Goal: Use online tool/utility: Utilize a website feature to perform a specific function

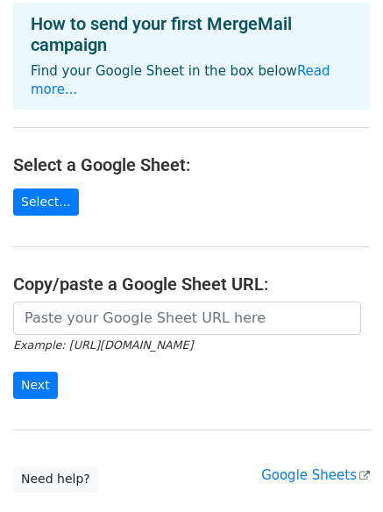
scroll to position [175, 0]
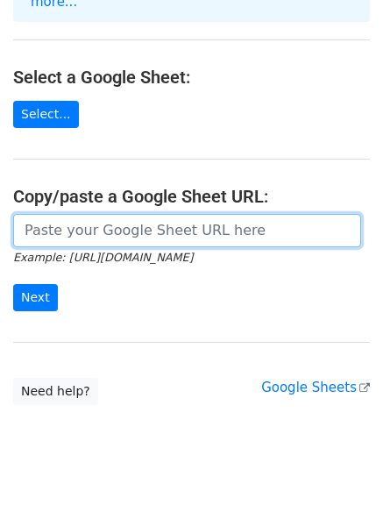
click at [123, 220] on input "url" at bounding box center [187, 230] width 348 height 33
type input "[URL][DOMAIN_NAME]"
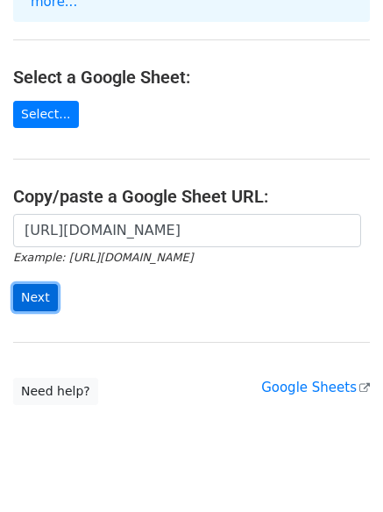
click at [38, 284] on input "Next" at bounding box center [35, 297] width 45 height 27
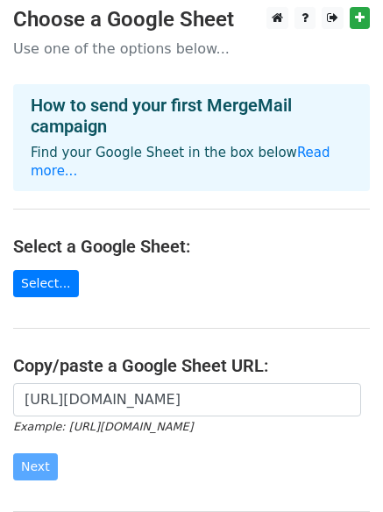
scroll to position [0, 0]
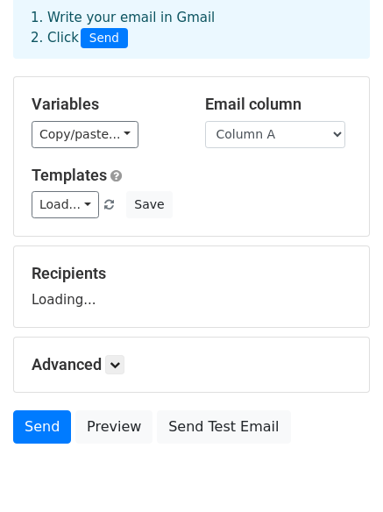
scroll to position [168, 0]
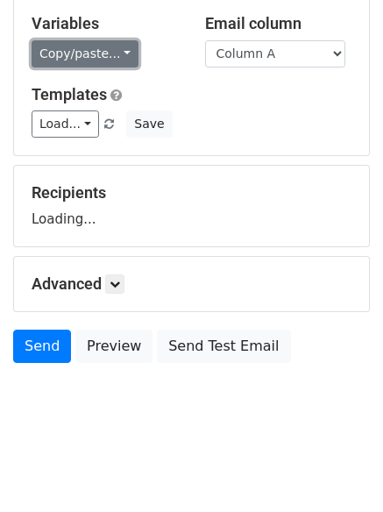
click at [114, 51] on link "Copy/paste..." at bounding box center [85, 53] width 107 height 27
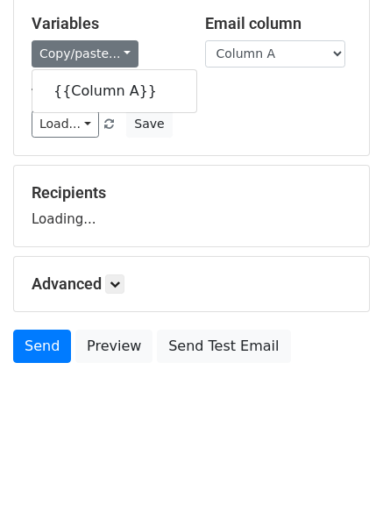
click at [241, 91] on h5 "Templates" at bounding box center [192, 94] width 320 height 19
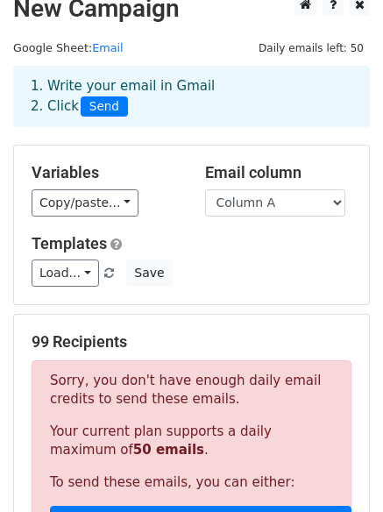
scroll to position [0, 0]
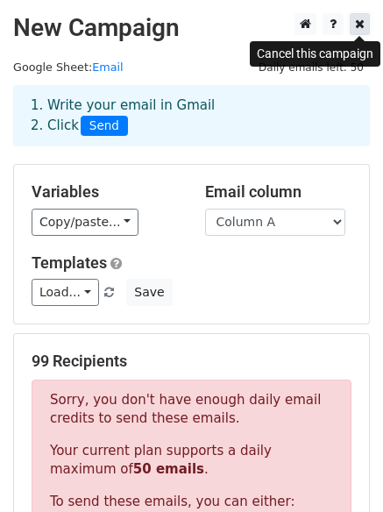
click at [357, 27] on icon at bounding box center [360, 24] width 10 height 12
